Goal: Task Accomplishment & Management: Manage account settings

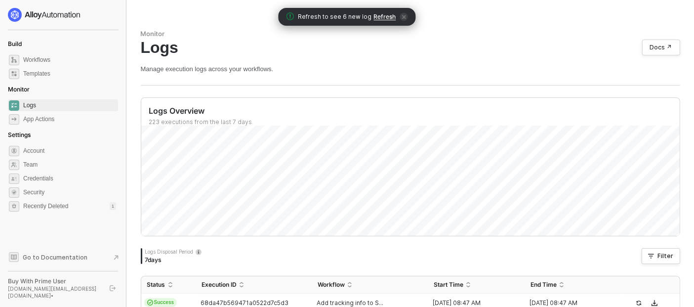
click at [382, 14] on span "Refresh" at bounding box center [385, 17] width 22 height 8
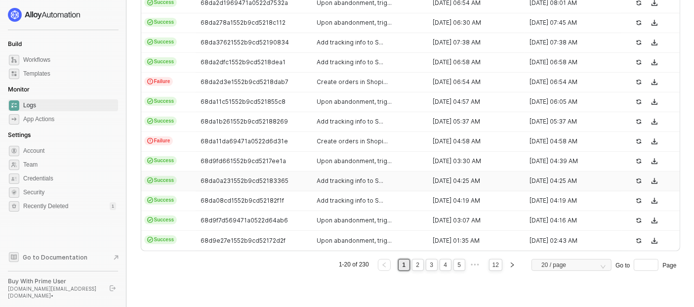
scroll to position [164, 0]
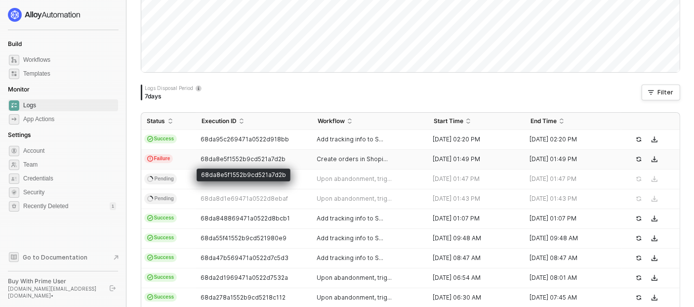
click at [241, 162] on span "68da8e5f1552b9cd521a7d2b" at bounding box center [243, 158] width 85 height 7
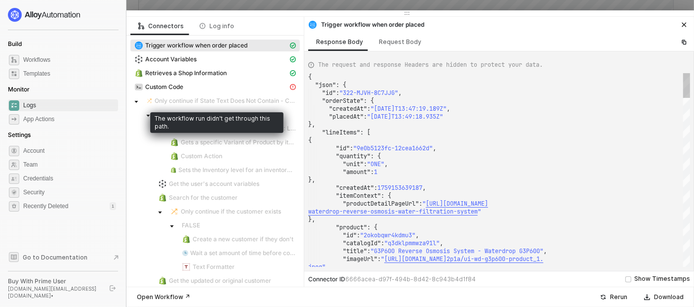
click at [193, 92] on span "Custom Code" at bounding box center [214, 87] width 169 height 12
type textarea "{ "message": "Variable Waterdrop-v5LocationId not found" }"
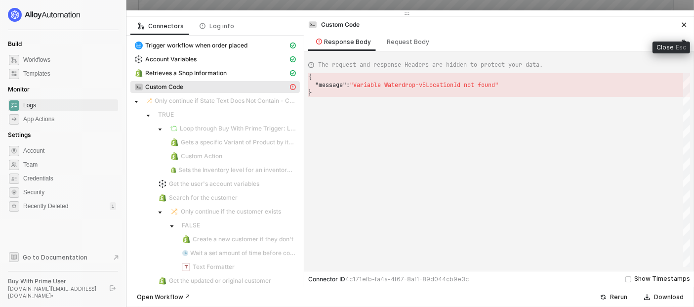
click at [684, 21] on button "button" at bounding box center [684, 25] width 12 height 12
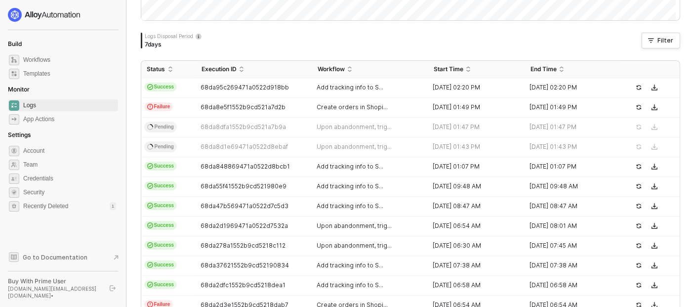
scroll to position [274, 0]
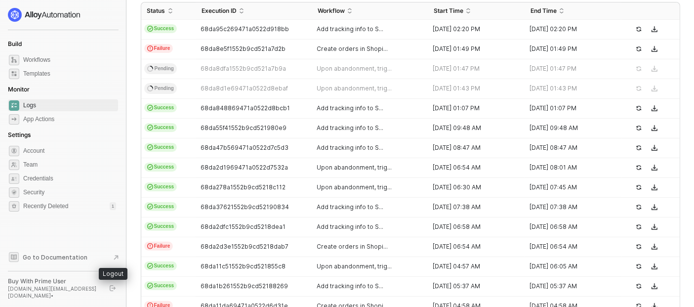
click at [111, 288] on icon "logout" at bounding box center [113, 288] width 6 height 6
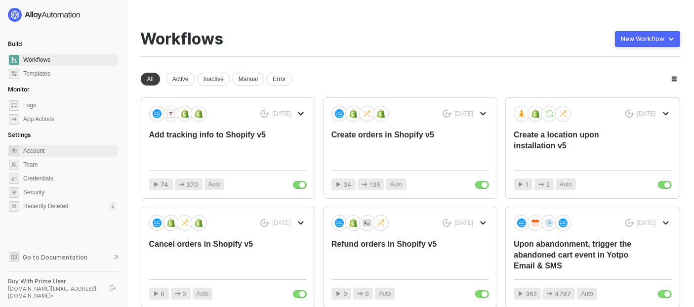
click at [58, 150] on span "Account" at bounding box center [69, 151] width 93 height 12
